Goal: Check status

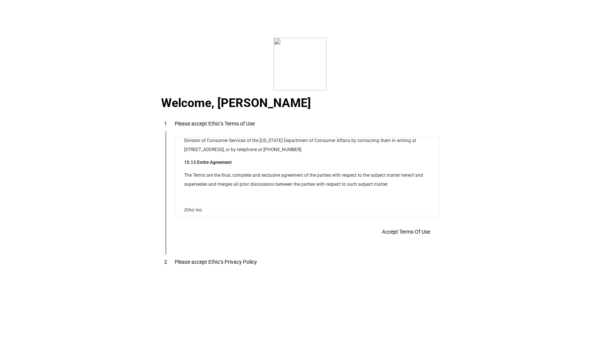
scroll to position [6019, 0]
click at [382, 229] on span "Accept Terms Of Use" at bounding box center [406, 232] width 48 height 6
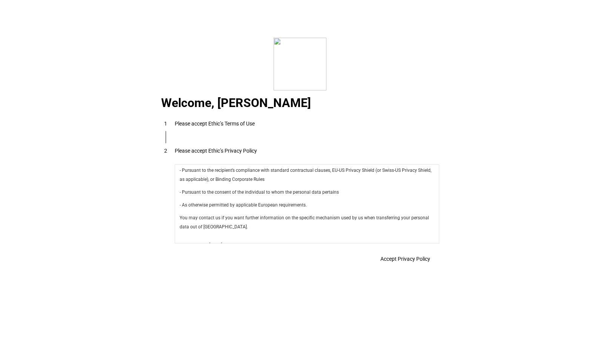
scroll to position [2658, 0]
click at [380, 261] on span "Accept Privacy Policy" at bounding box center [405, 259] width 50 height 6
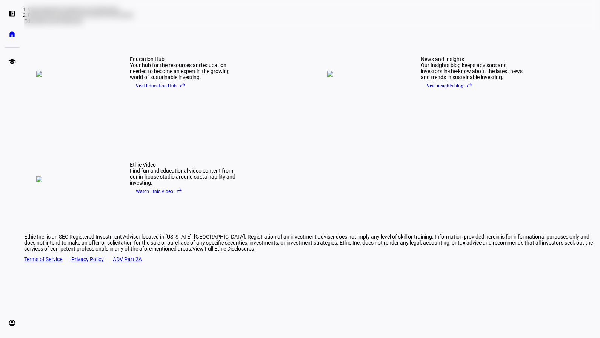
click at [186, 88] on eth-mat-symbol "reply" at bounding box center [183, 85] width 6 height 6
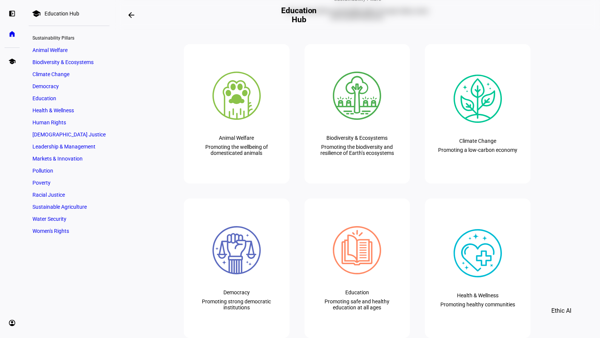
scroll to position [296, 0]
click at [13, 35] on eth-mat-symbol "home" at bounding box center [12, 34] width 8 height 8
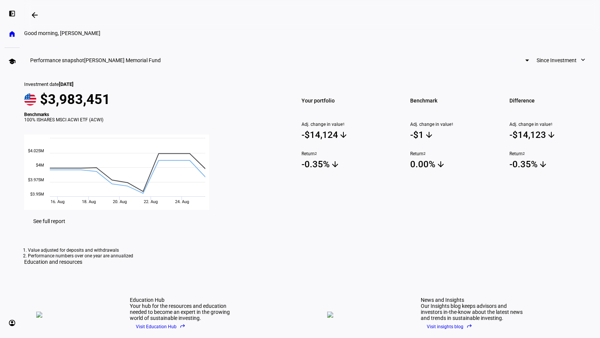
click at [401, 129] on div "Benchmark Adj. change in value 1 -$1 arrow_downward Return 2 0.00% arrow_downwa…" at bounding box center [451, 145] width 100 height 129
click at [409, 132] on div "Benchmark Adj. change in value 1 -$1 arrow_downward Return 2 0.00% arrow_downwa…" at bounding box center [451, 145] width 100 height 129
click at [529, 68] on span at bounding box center [561, 60] width 65 height 15
click at [461, 97] on div at bounding box center [300, 169] width 600 height 338
click at [536, 68] on span "Since Investment" at bounding box center [556, 60] width 40 height 15
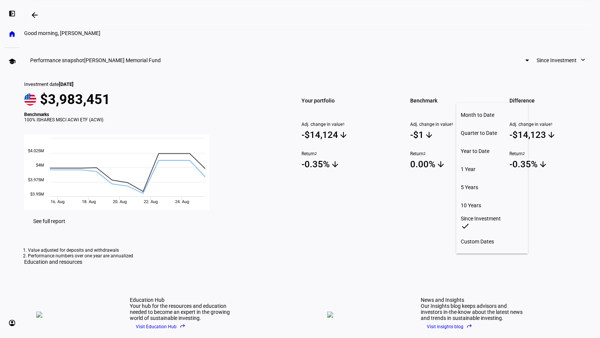
click at [435, 48] on div at bounding box center [300, 169] width 600 height 338
click at [440, 64] on div "Performance snapshot [PERSON_NAME] Memorial Fund Since Investment expand_more I…" at bounding box center [312, 259] width 576 height 422
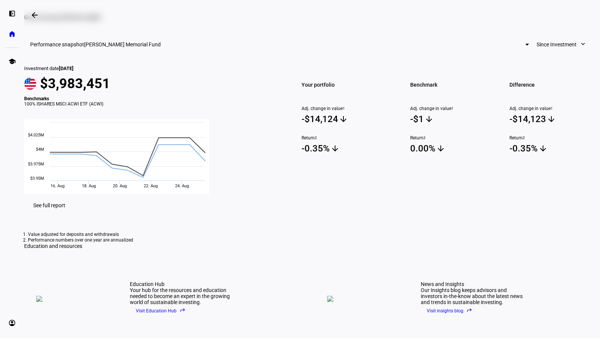
scroll to position [14, 0]
